Goal: Transaction & Acquisition: Register for event/course

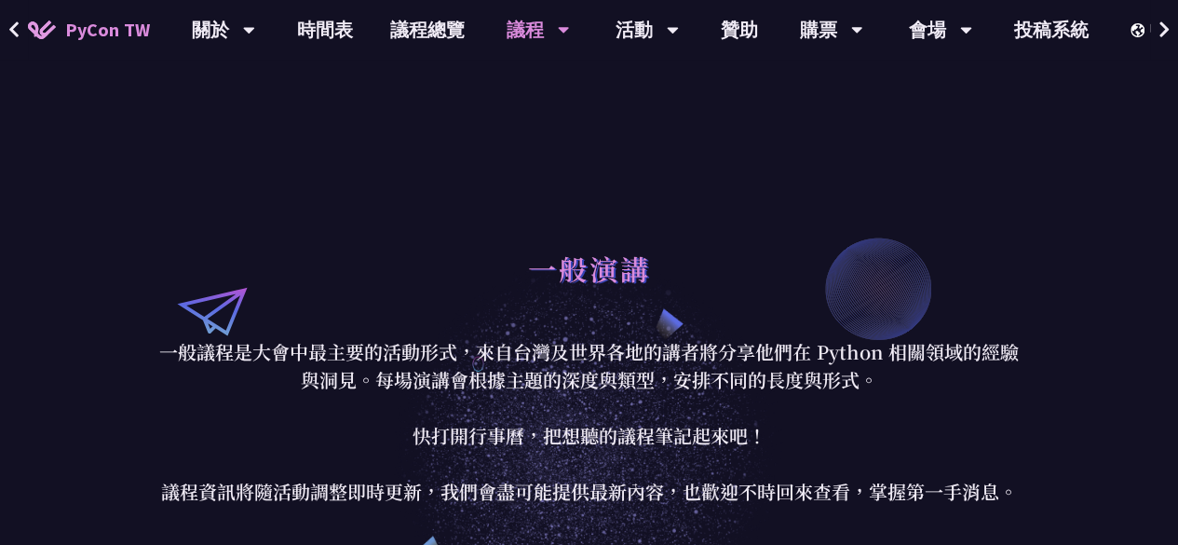
drag, startPoint x: 992, startPoint y: 186, endPoint x: 1017, endPoint y: 140, distance: 52.9
click at [992, 186] on div "一般演講 一般議程是大會中最主要的活動形式，來自台灣及世界各地的講者將分享他們在 Python 相關領域的經驗與洞見。每場演講會根據主題的深度與類型，安排不同…" at bounding box center [589, 373] width 1178 height 522
click at [810, 92] on link "購票資訊" at bounding box center [830, 86] width 179 height 44
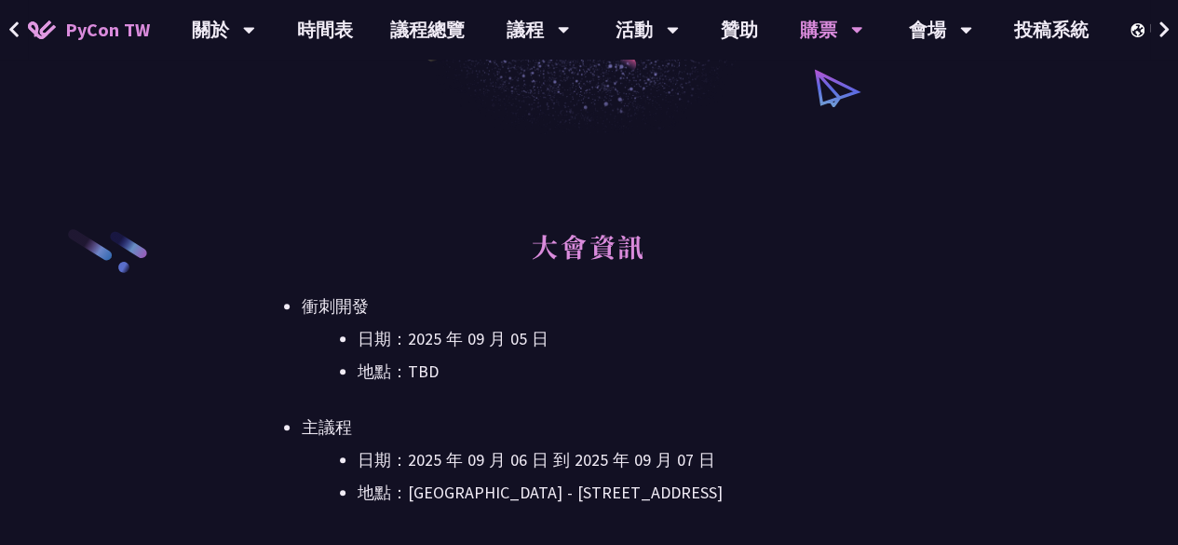
scroll to position [559, 0]
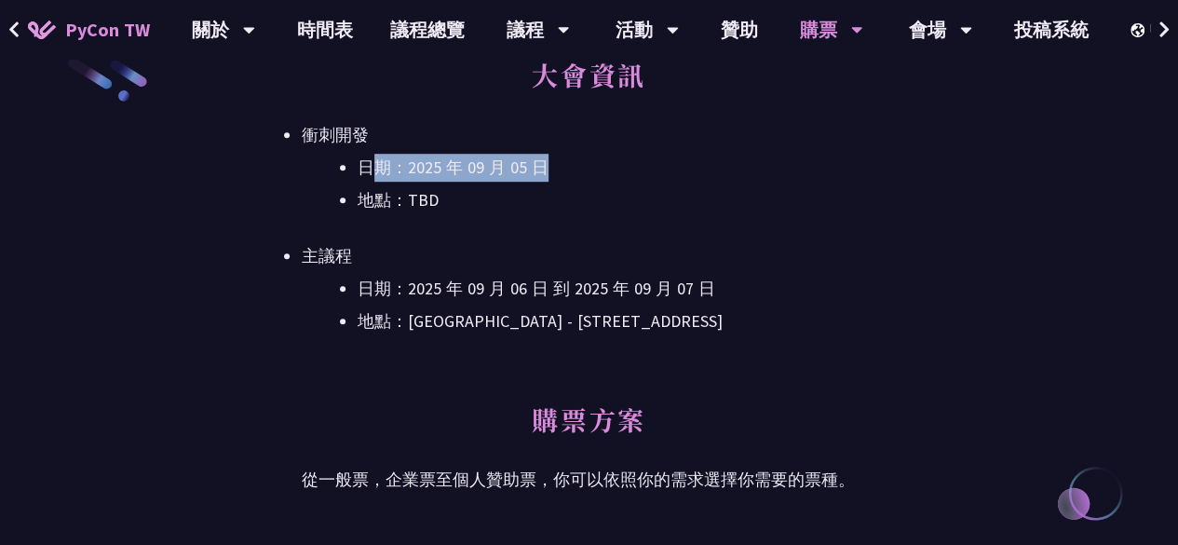
drag, startPoint x: 367, startPoint y: 170, endPoint x: 605, endPoint y: 170, distance: 238.5
click at [605, 170] on li "日期：2025 年 09 月 05 日" at bounding box center [617, 168] width 519 height 28
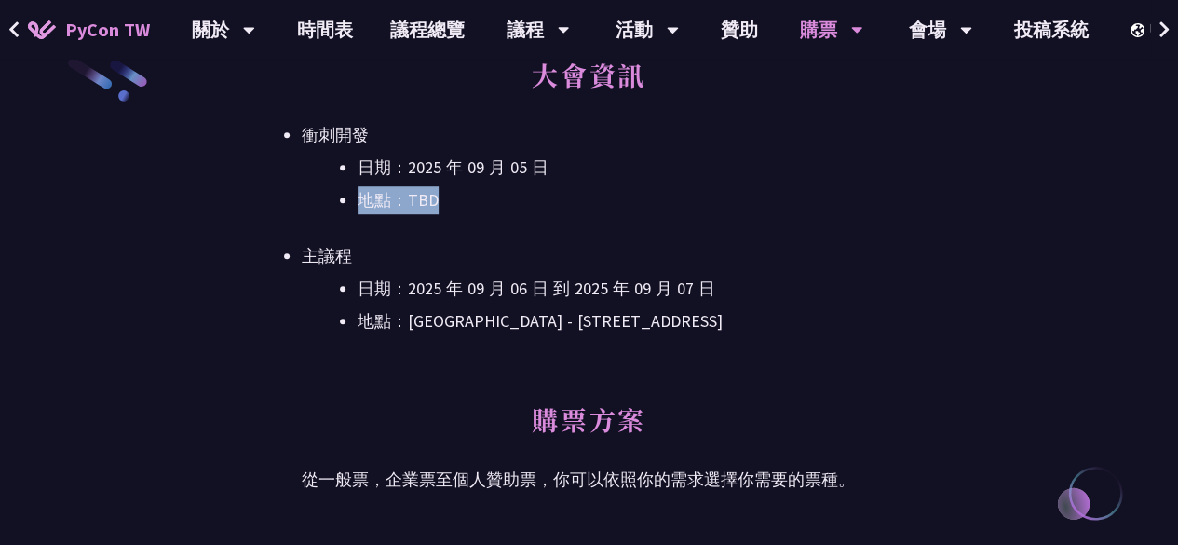
drag, startPoint x: 365, startPoint y: 204, endPoint x: 492, endPoint y: 204, distance: 126.7
click at [492, 204] on li "地點：TBD" at bounding box center [617, 200] width 519 height 28
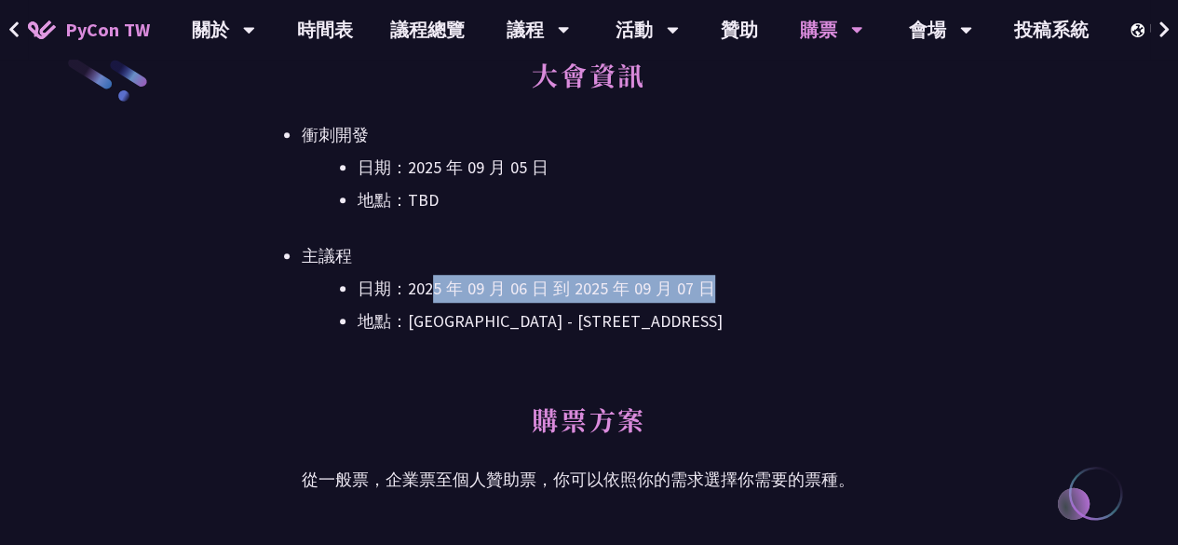
drag, startPoint x: 434, startPoint y: 290, endPoint x: 725, endPoint y: 289, distance: 290.6
click at [725, 289] on li "日期：2025 年 09 月 06 日 到 2025 年 09 月 07 日" at bounding box center [617, 289] width 519 height 28
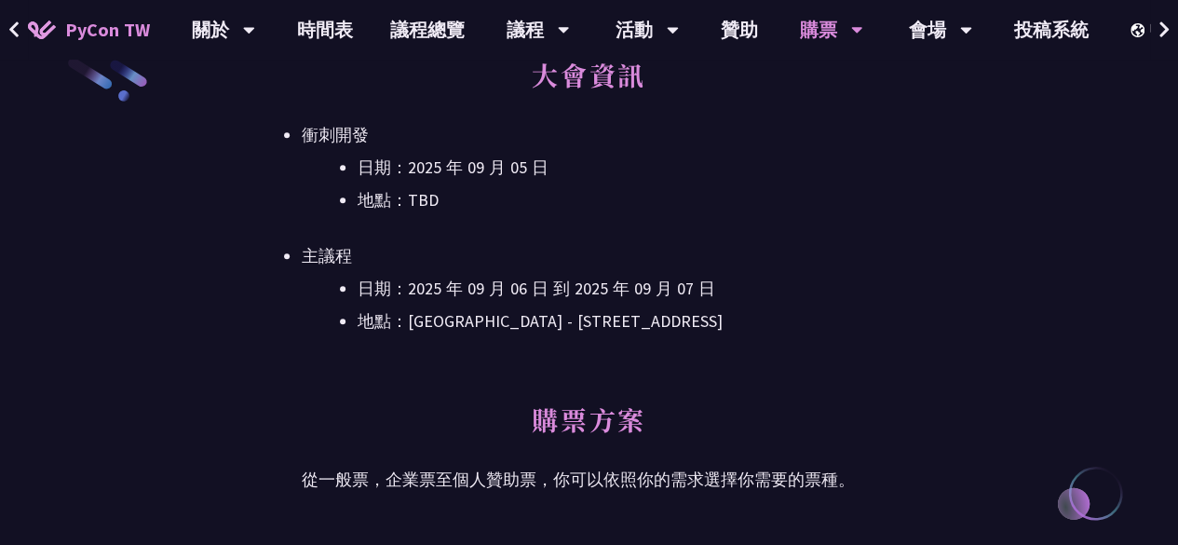
click at [564, 327] on li "地點：[GEOGRAPHIC_DATA] - ​[STREET_ADDRESS]" at bounding box center [617, 321] width 519 height 28
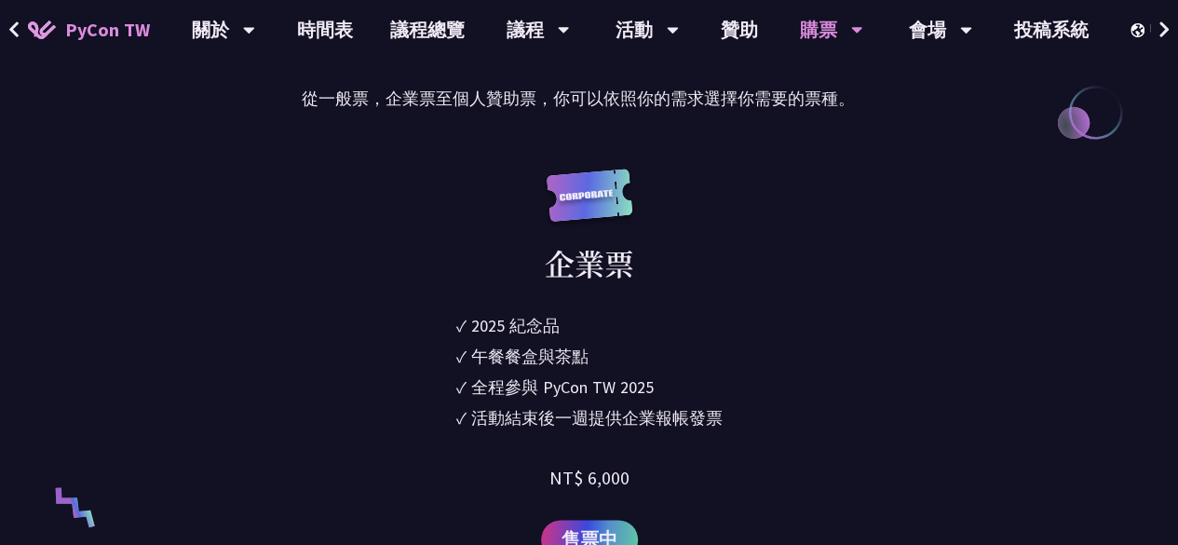
scroll to position [1025, 0]
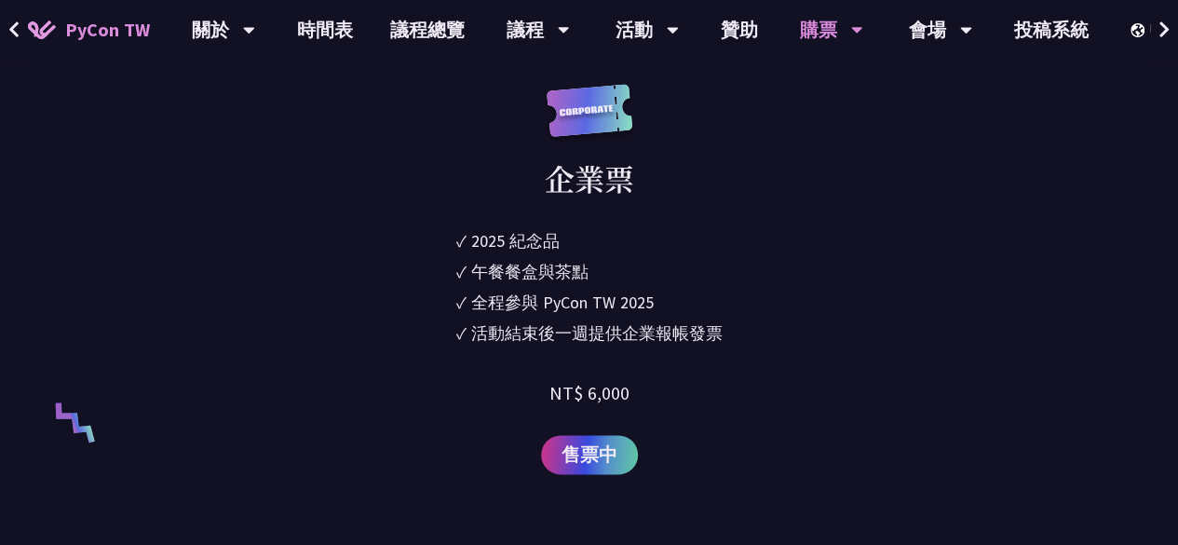
click at [822, 279] on div "企業票 ✓ 2025 [PERSON_NAME]✓ 午餐餐盒與茶點 ✓ 全程參與 PyCon TW 2025 ✓ 活動結束後一週提供企業報帳發票 NT$ 6,…" at bounding box center [589, 279] width 575 height 390
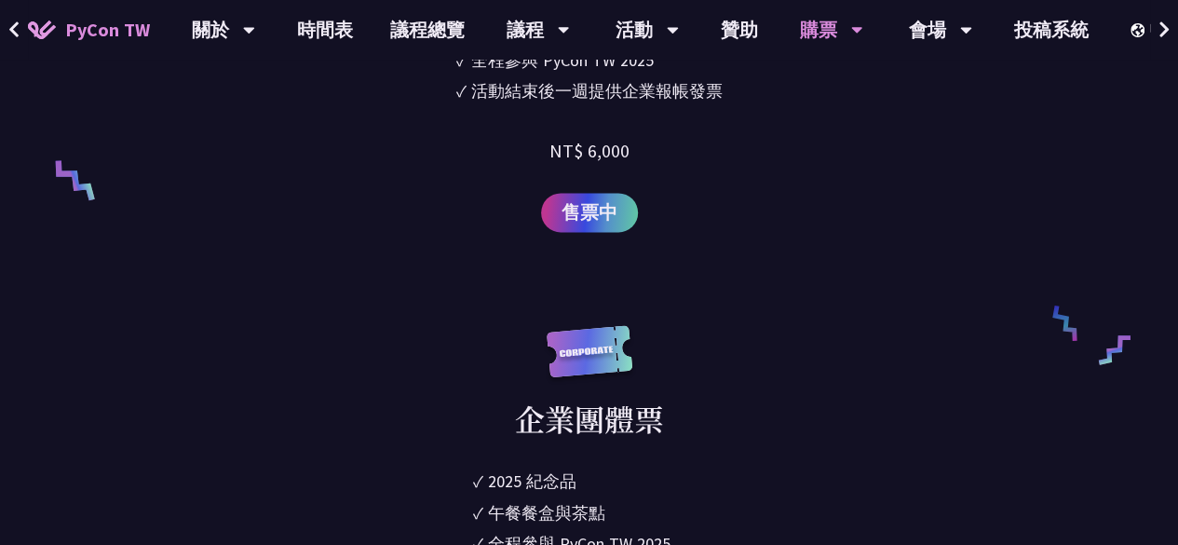
scroll to position [1490, 0]
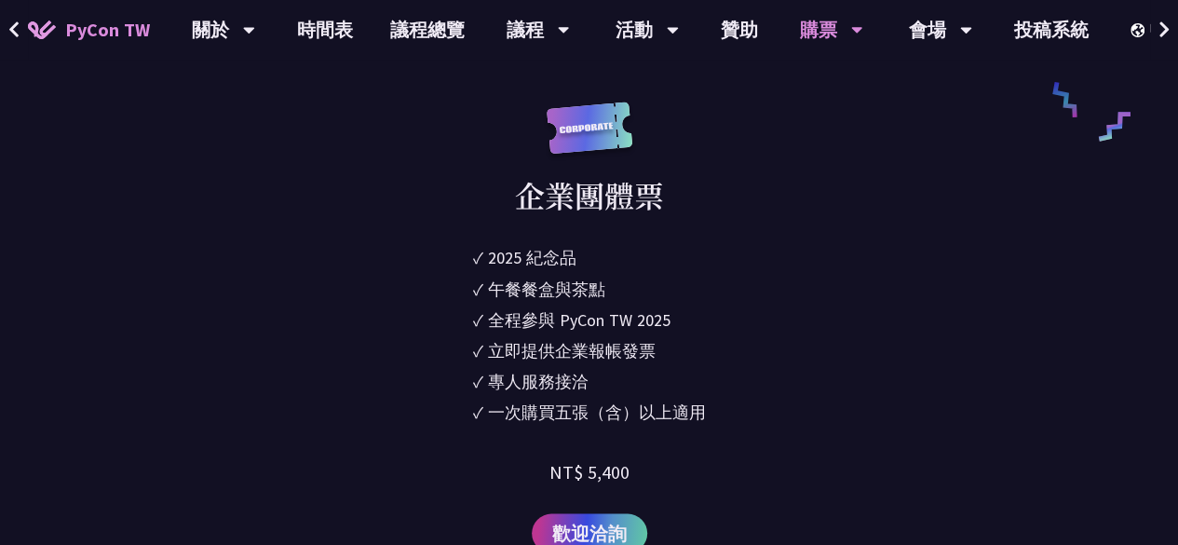
drag, startPoint x: 486, startPoint y: 261, endPoint x: 725, endPoint y: 424, distance: 288.8
click at [725, 424] on div "企業團體票 ✓ 2025 紀念品 ✓ 午餐餐盒與茶點 ✓ 全程參與 PyCon TW 2025 ✓ 立即提供企業報帳發票 ✓ 專人服務接洽 ✓ 一次購買五張（…" at bounding box center [589, 328] width 575 height 452
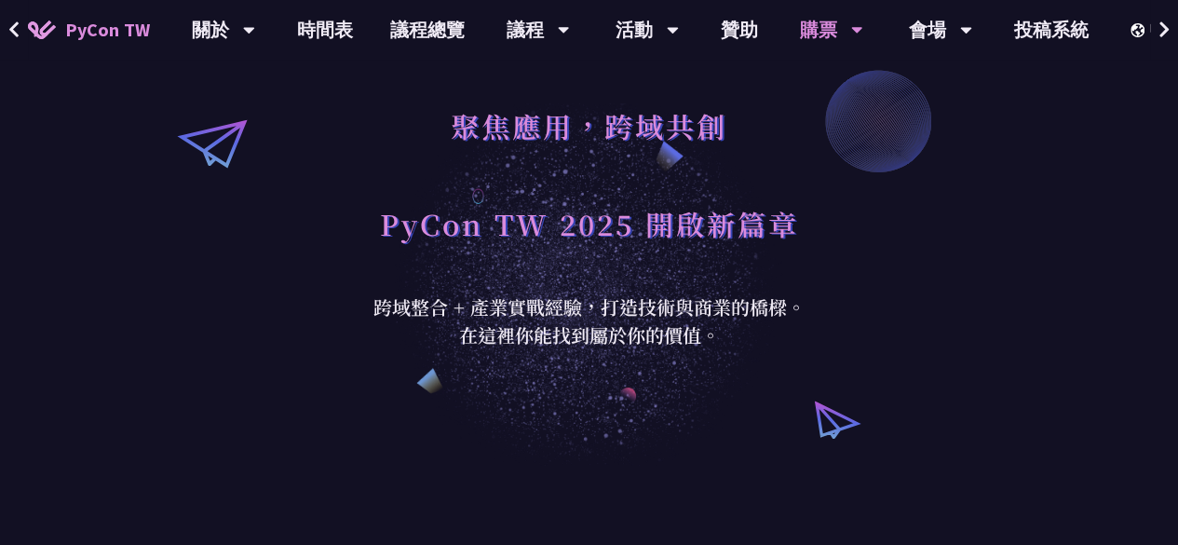
scroll to position [0, 0]
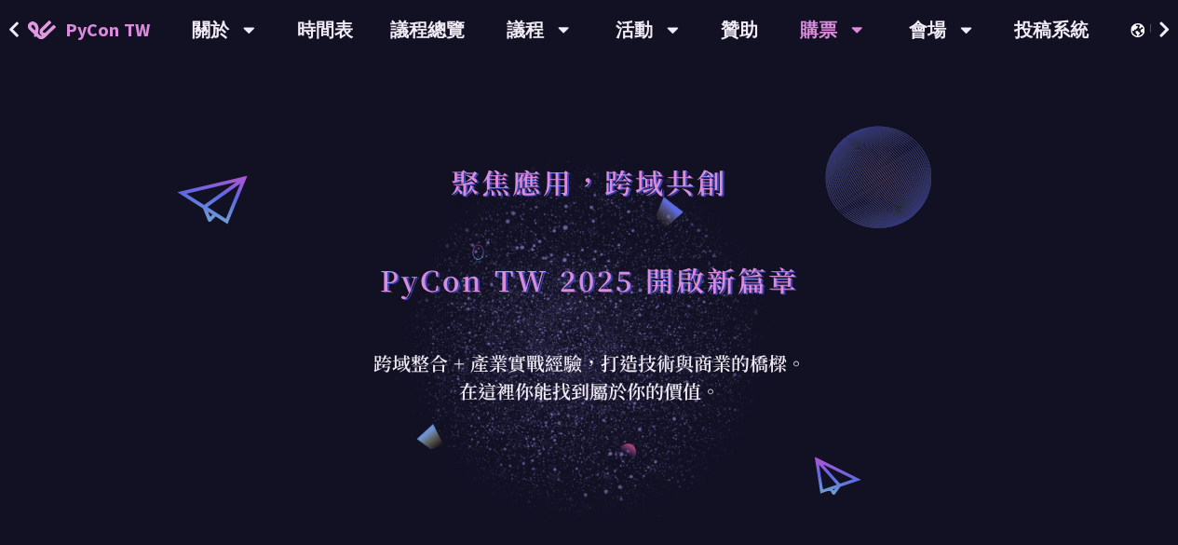
click at [65, 26] on span "PyCon TW" at bounding box center [107, 30] width 85 height 28
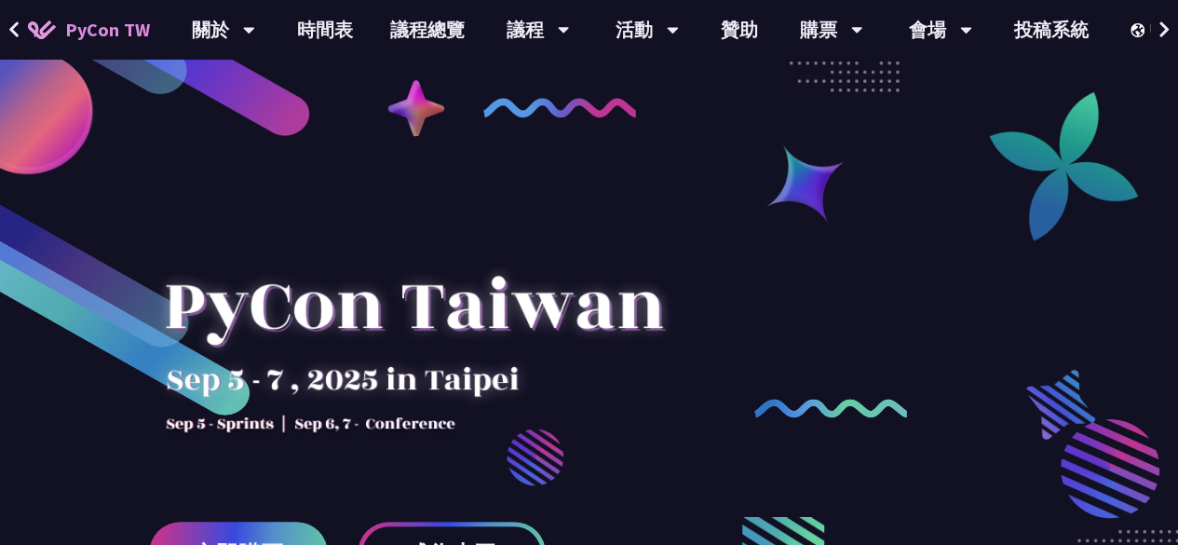
click at [261, 230] on div at bounding box center [414, 335] width 530 height 261
click at [872, 258] on div at bounding box center [589, 461] width 1178 height 699
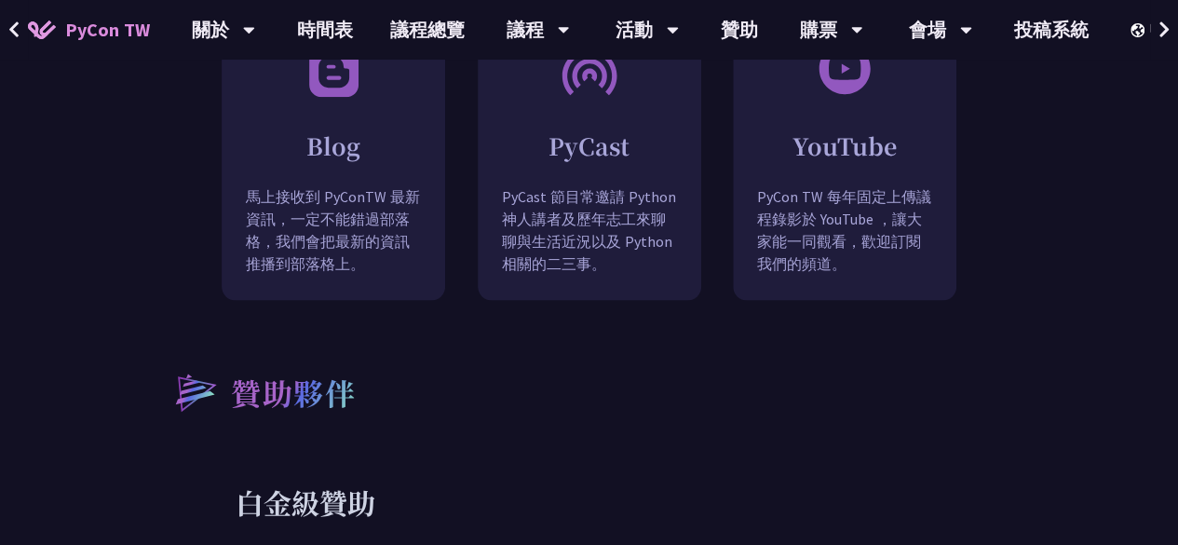
scroll to position [1584, 0]
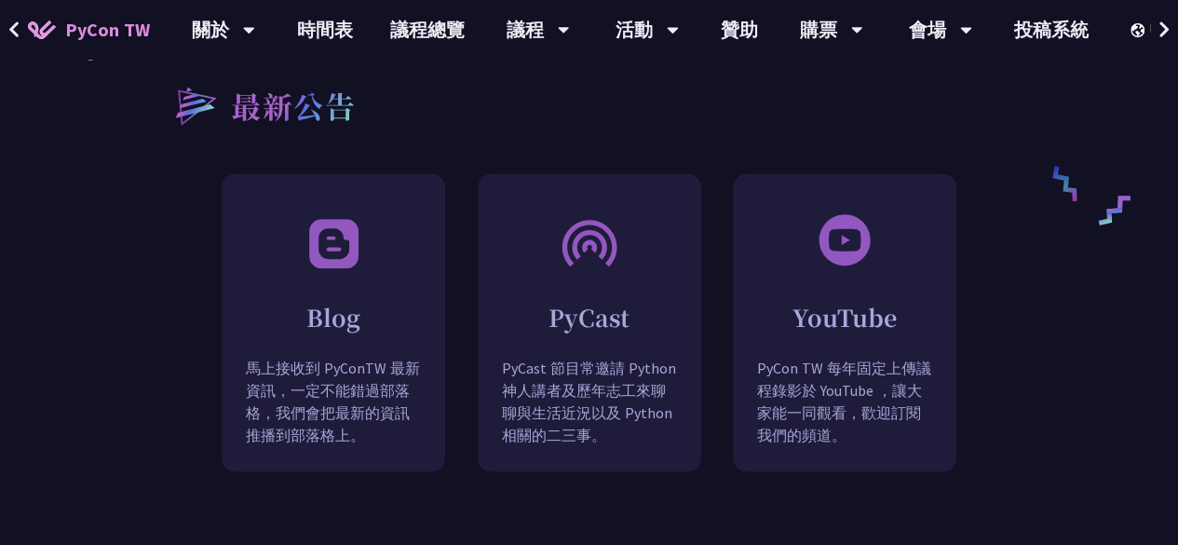
drag, startPoint x: 1112, startPoint y: 299, endPoint x: 1094, endPoint y: 133, distance: 166.8
